Goal: Task Accomplishment & Management: Manage account settings

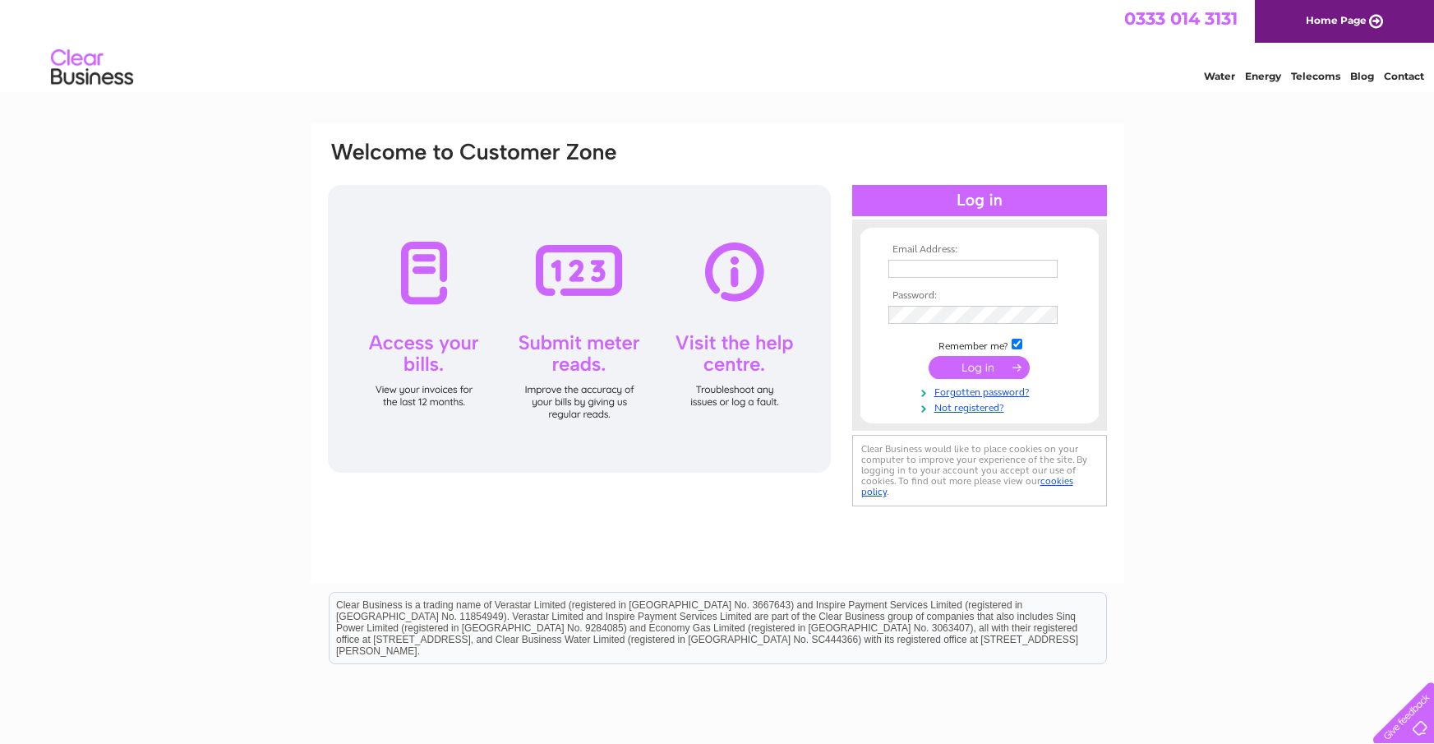
type input "greenhillselectric@hotmail.co.uk"
click at [967, 371] on input "submit" at bounding box center [979, 367] width 101 height 23
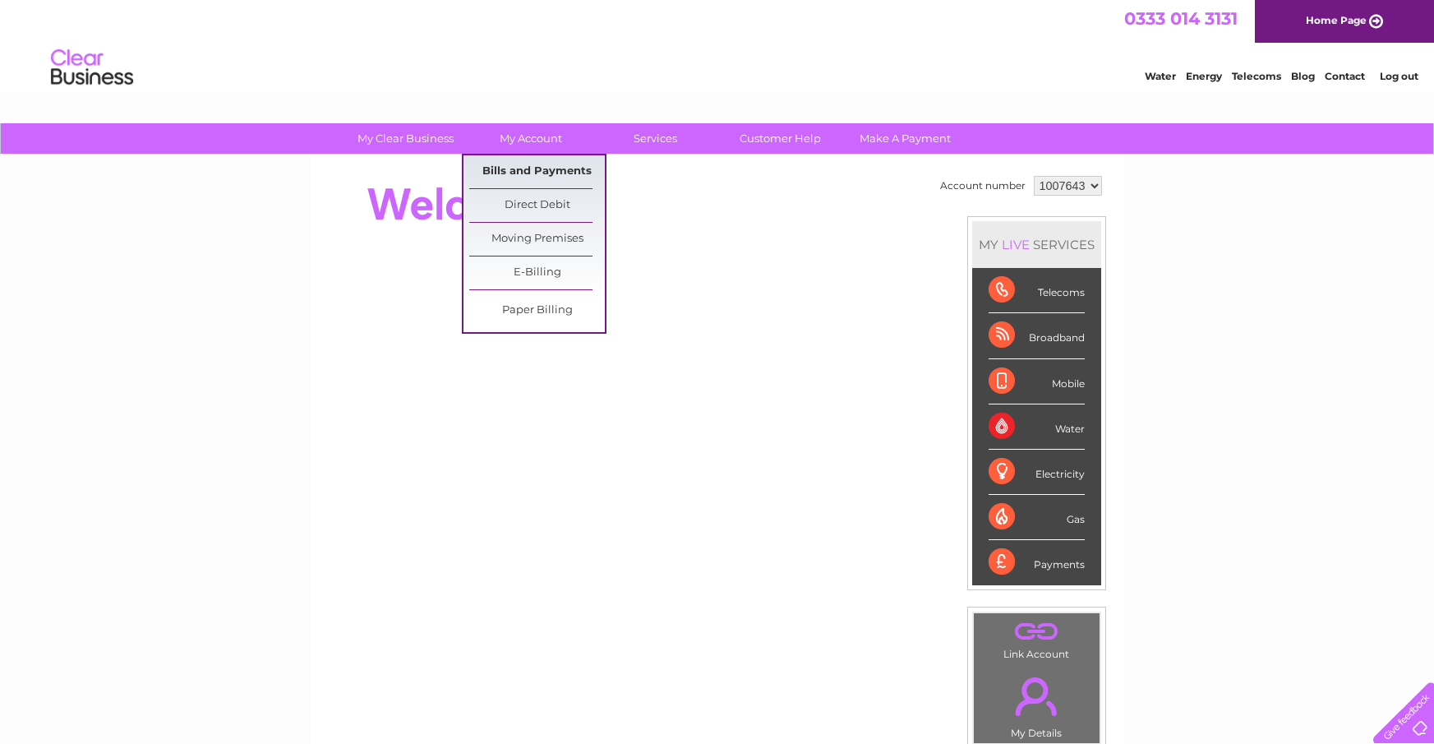
click at [518, 173] on link "Bills and Payments" at bounding box center [537, 171] width 136 height 33
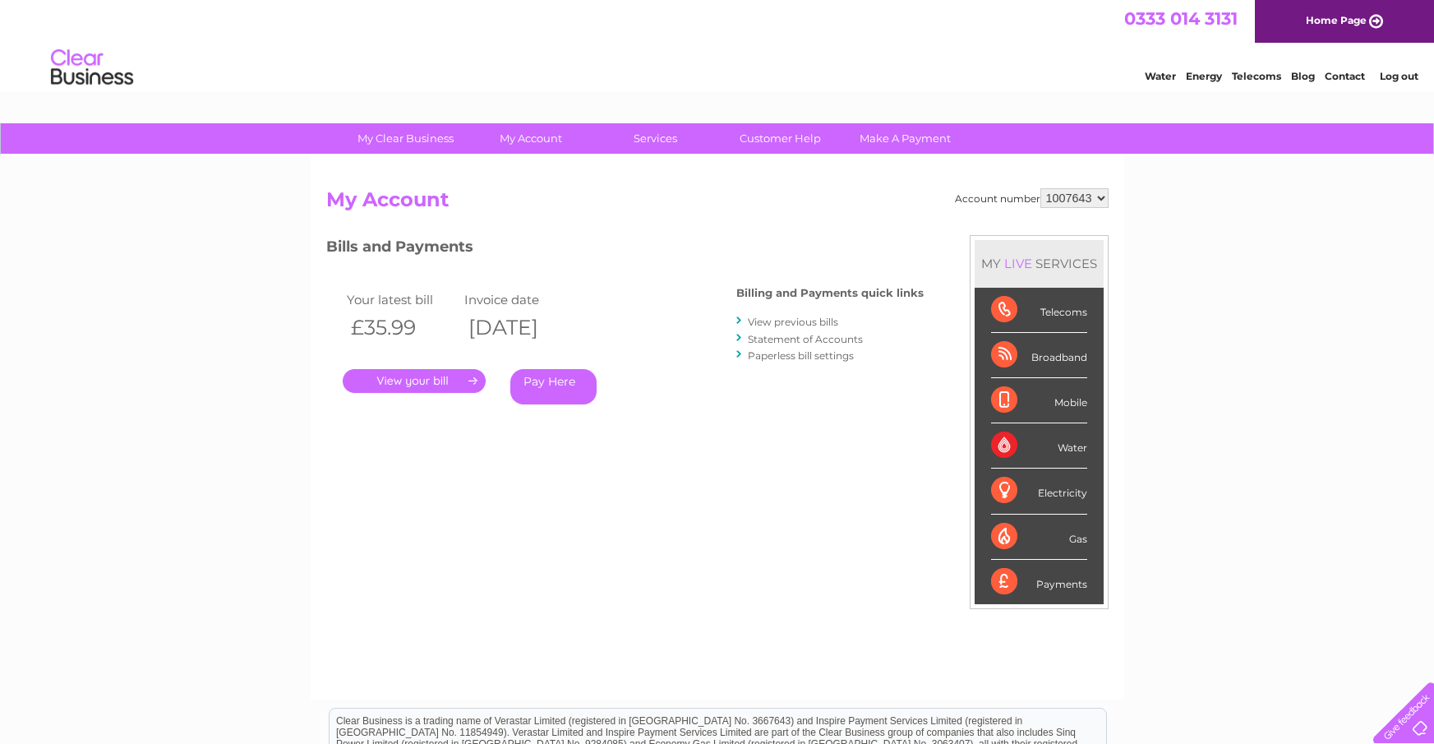
click at [433, 386] on link "." at bounding box center [414, 381] width 143 height 24
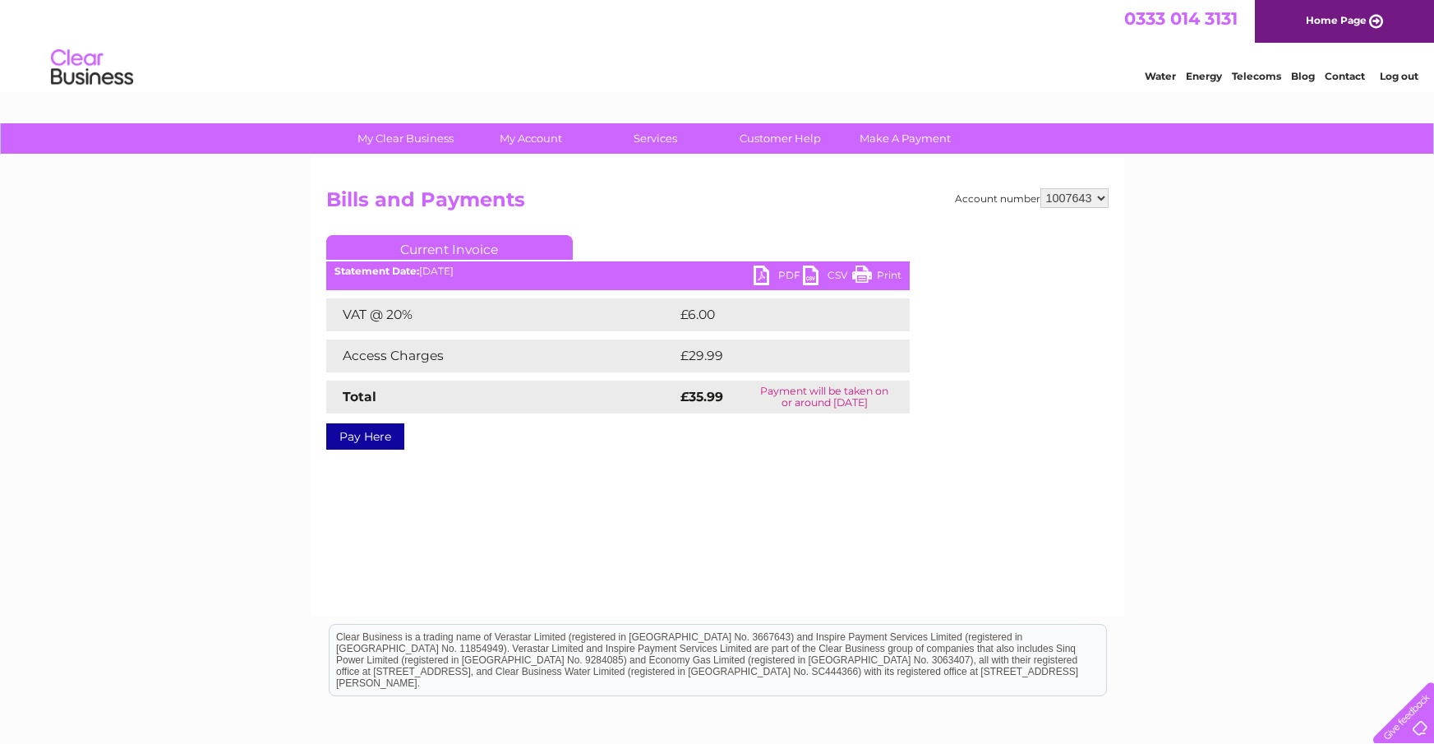
click at [769, 271] on link "PDF" at bounding box center [778, 277] width 49 height 24
click at [1388, 80] on link "Log out" at bounding box center [1399, 76] width 39 height 12
